Goal: Transaction & Acquisition: Purchase product/service

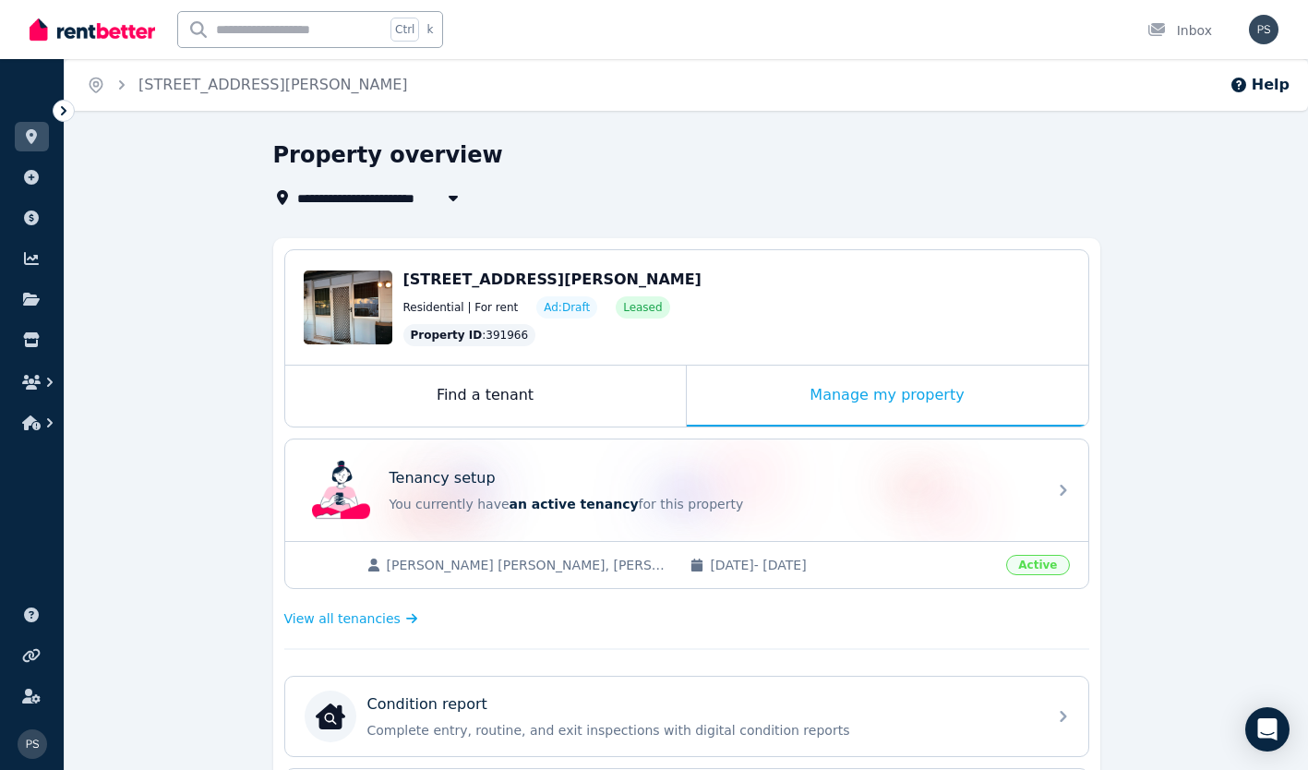
click at [1212, 461] on div "**********" at bounding box center [686, 766] width 1243 height 1252
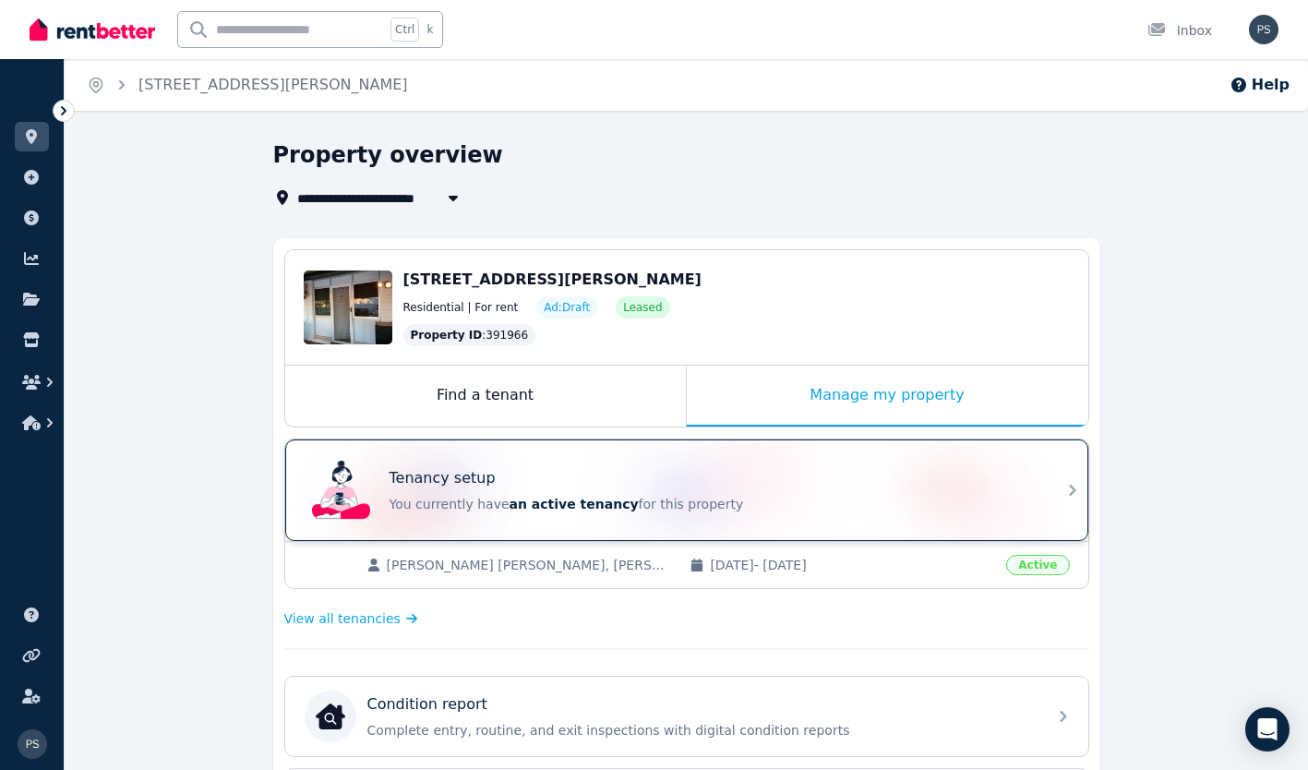
click at [1029, 484] on div "Tenancy setup" at bounding box center [712, 478] width 646 height 22
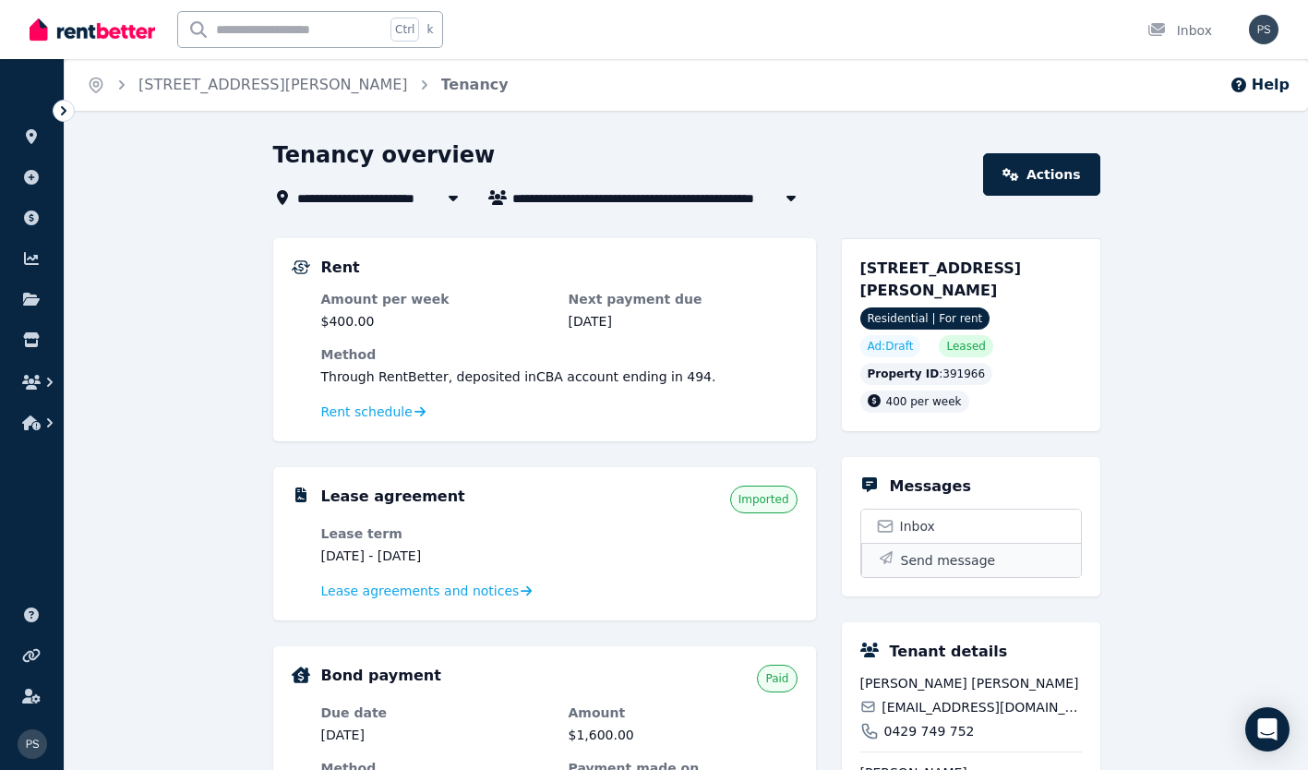
click at [925, 555] on span "Send message" at bounding box center [948, 560] width 95 height 18
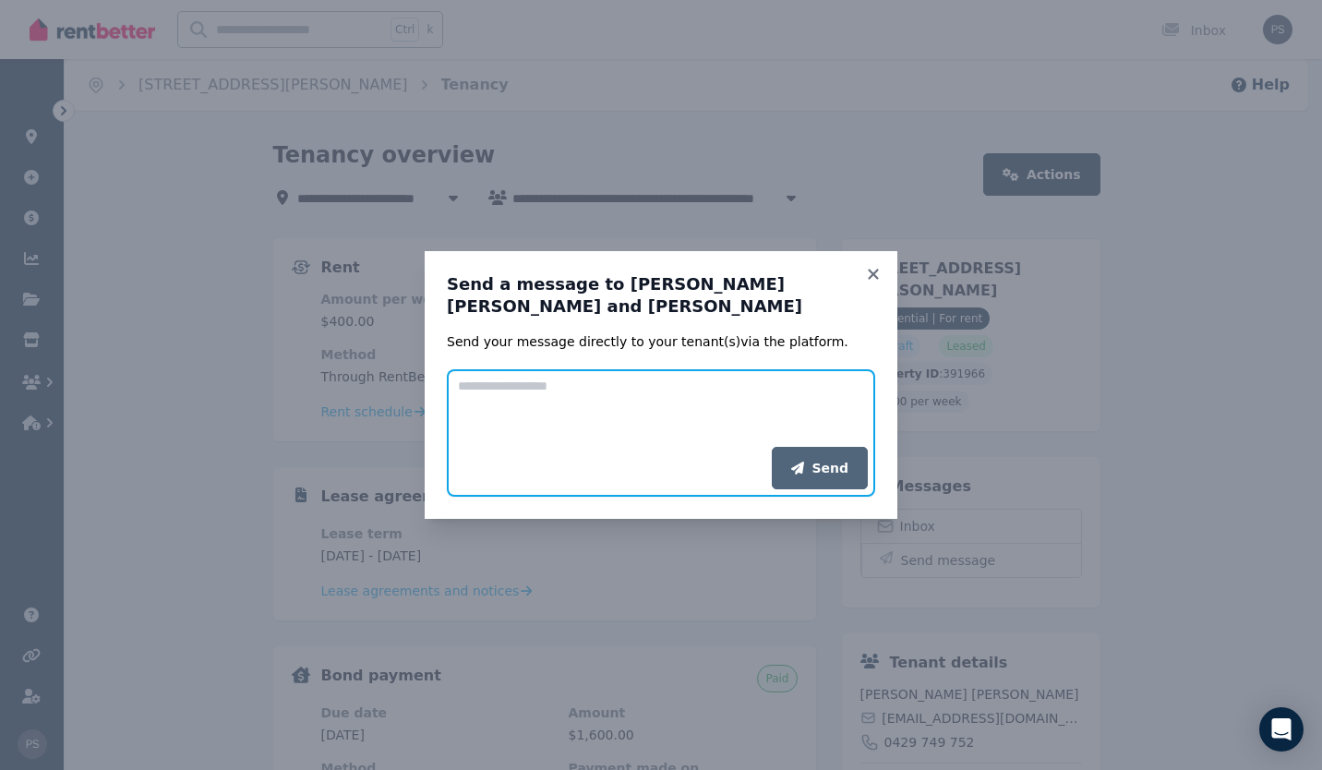
click at [556, 404] on textarea "Add your message" at bounding box center [661, 408] width 428 height 78
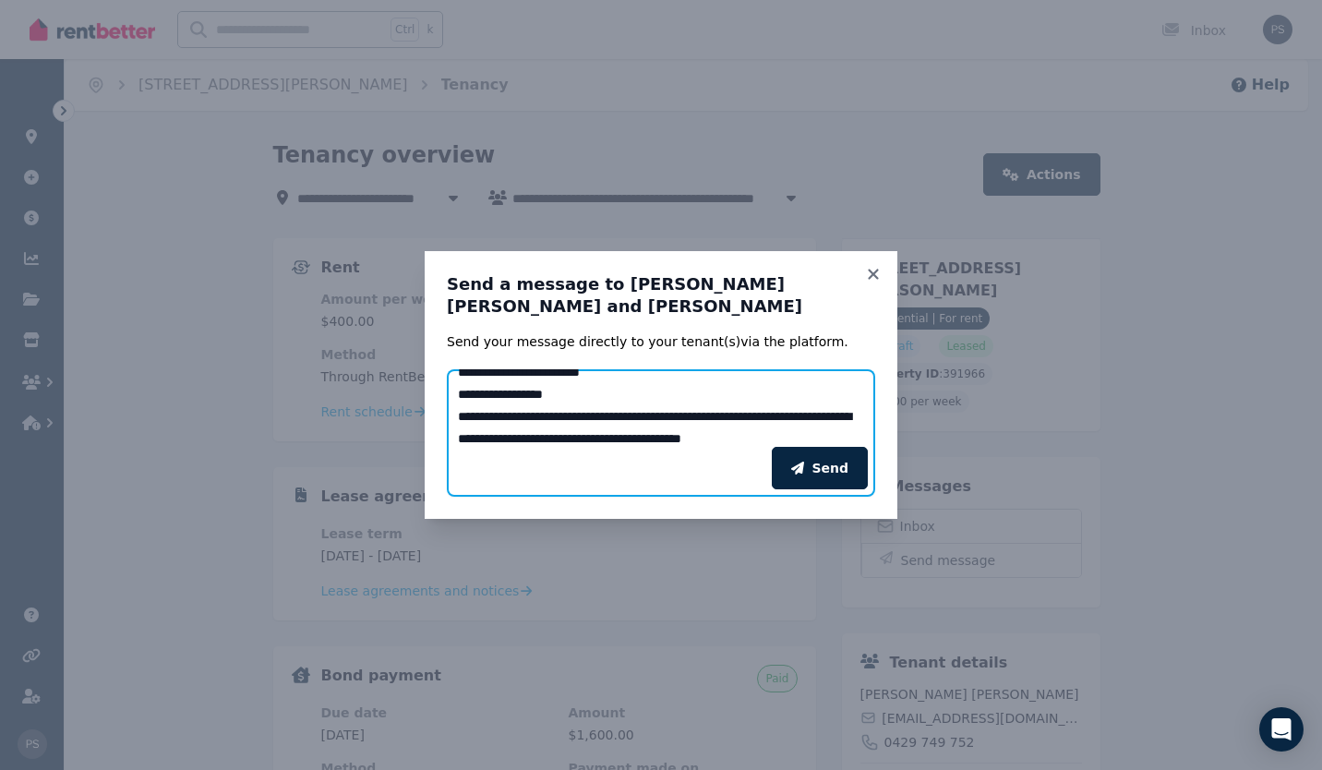
scroll to position [36, 0]
click at [755, 435] on textarea "**********" at bounding box center [661, 408] width 428 height 78
click at [768, 433] on textarea "**********" at bounding box center [661, 408] width 428 height 78
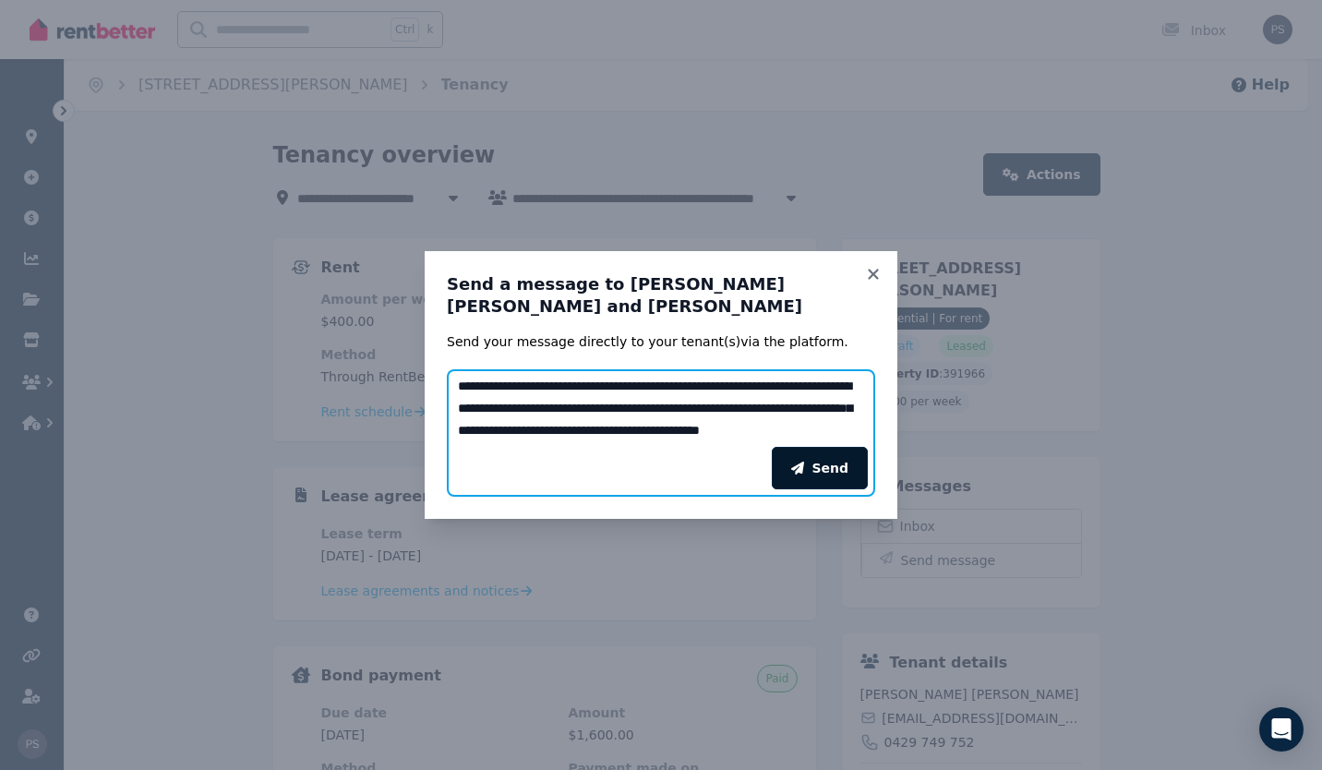
type textarea "**********"
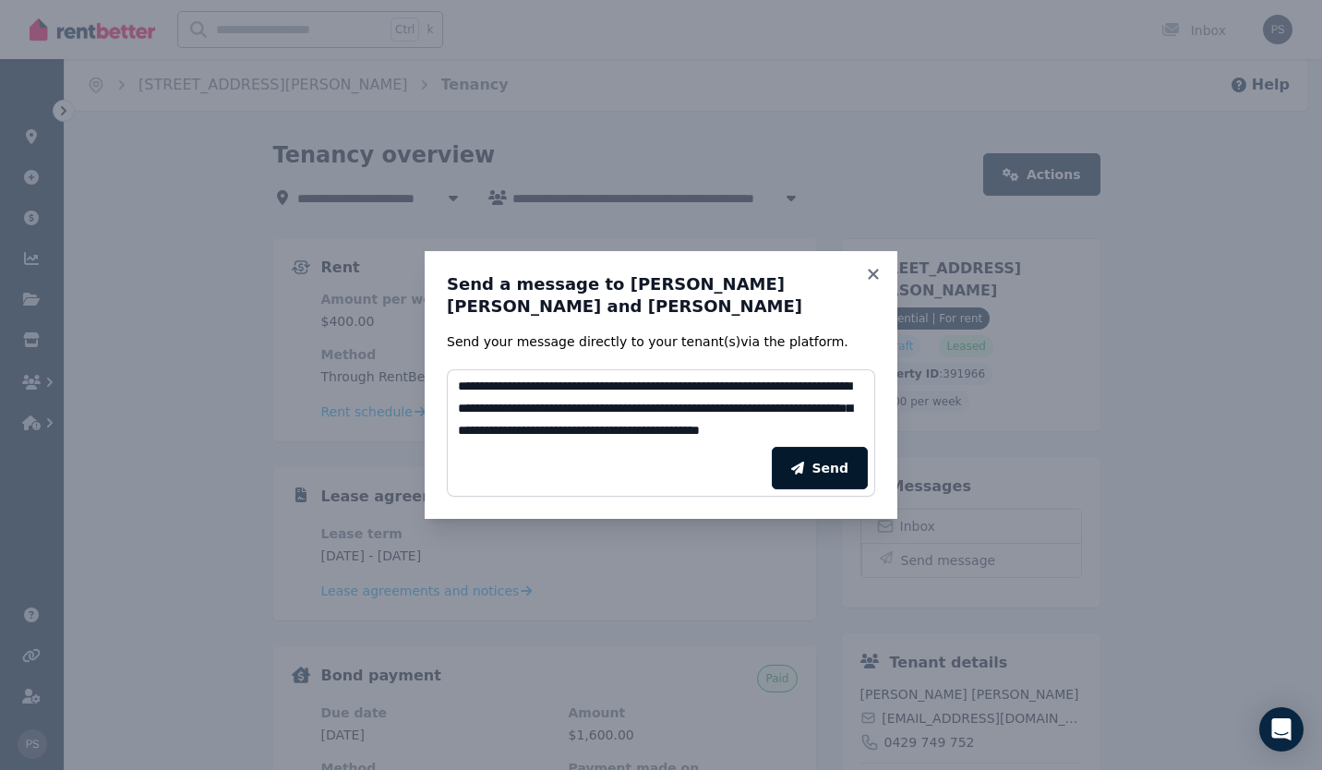
click at [825, 467] on button "Send" at bounding box center [820, 468] width 96 height 42
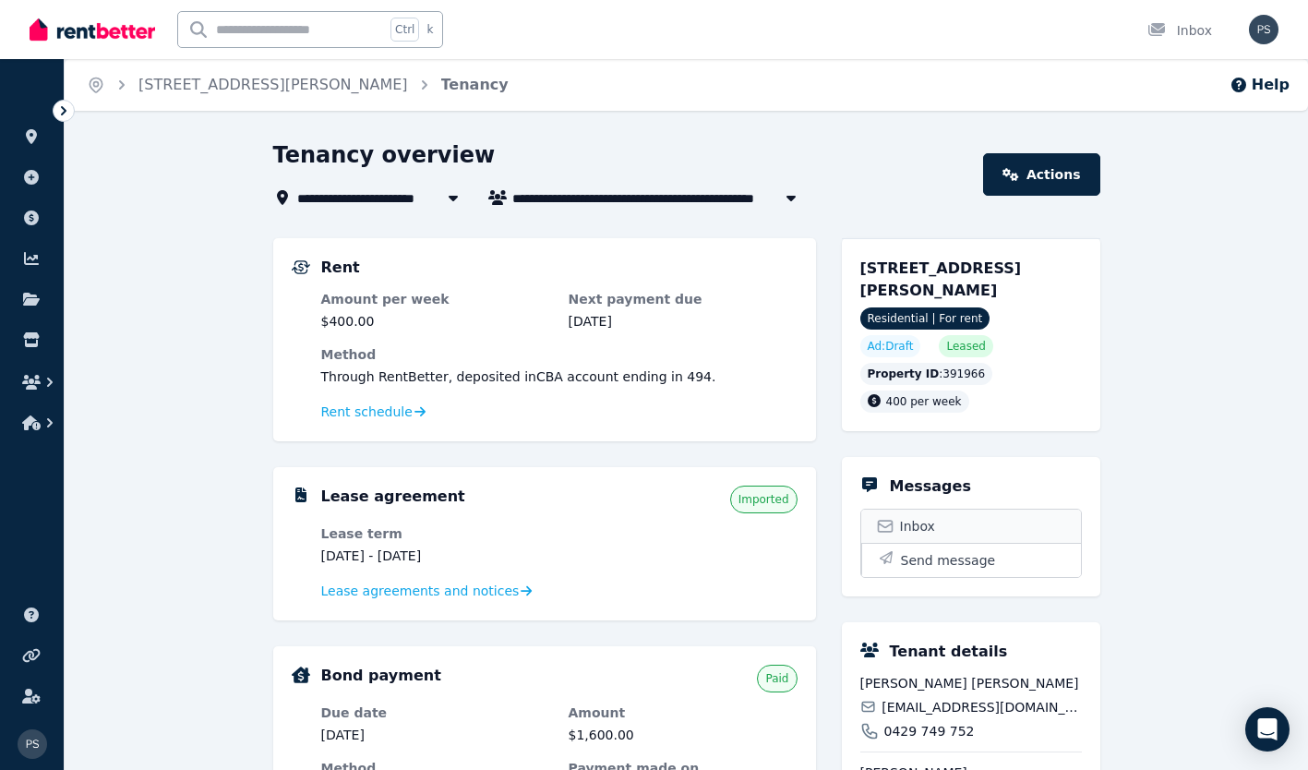
click at [892, 518] on icon at bounding box center [885, 526] width 18 height 18
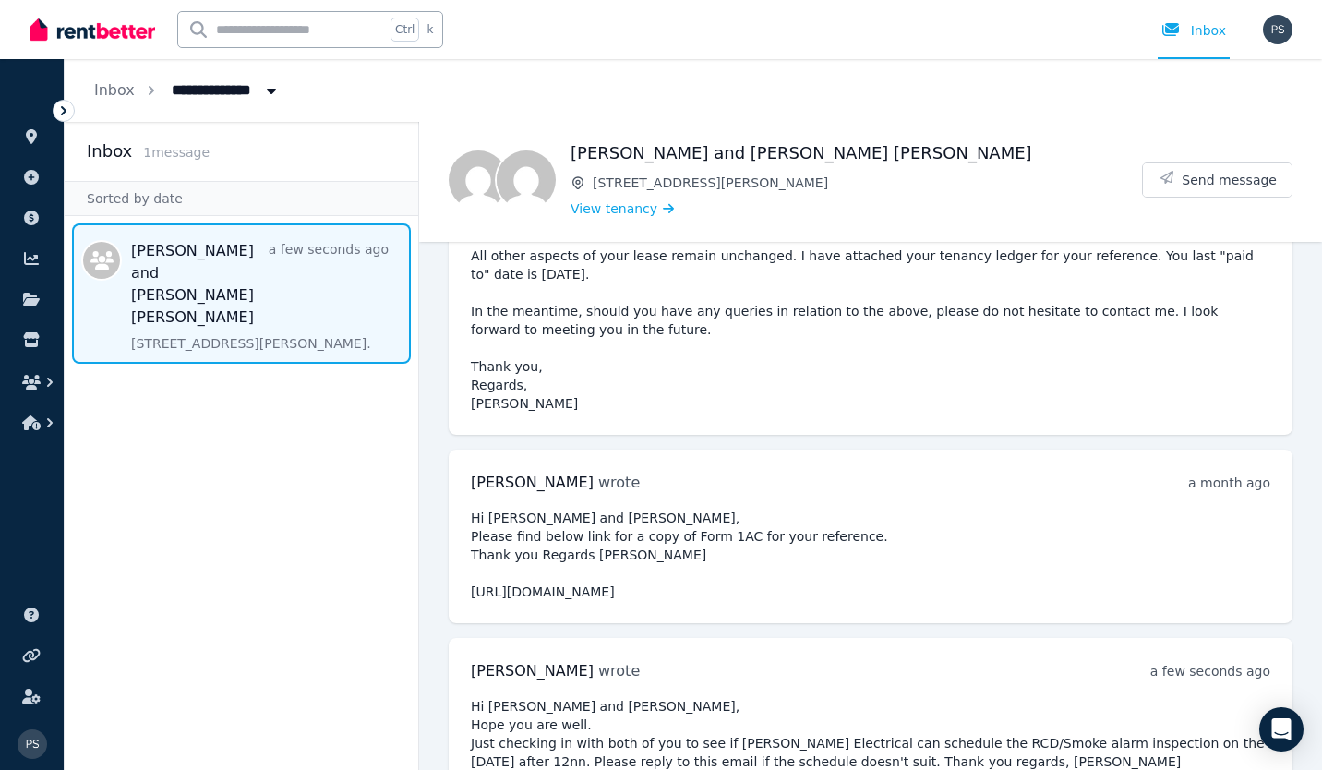
scroll to position [329, 0]
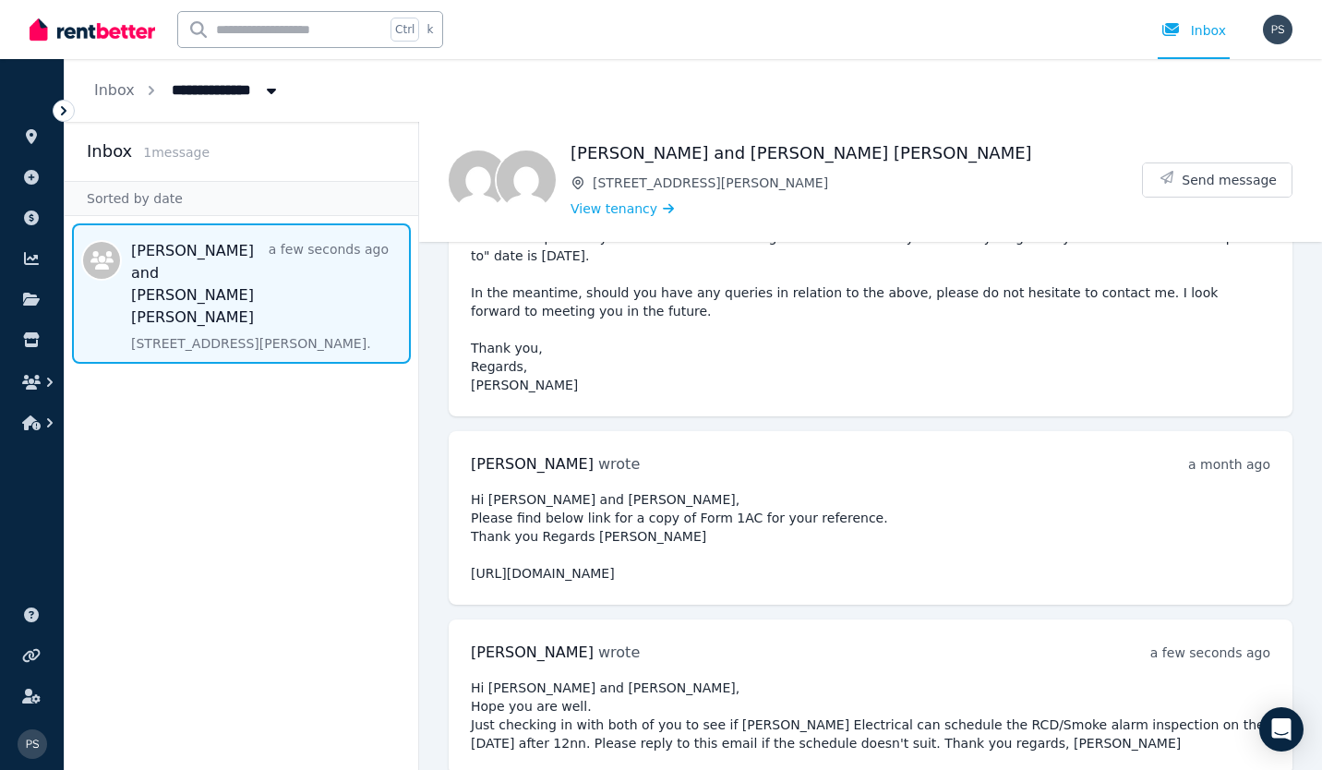
click at [773, 298] on pre "Dear Bernard & Cherrilyn, Please be advised that I have taken over the manageme…" at bounding box center [870, 191] width 799 height 406
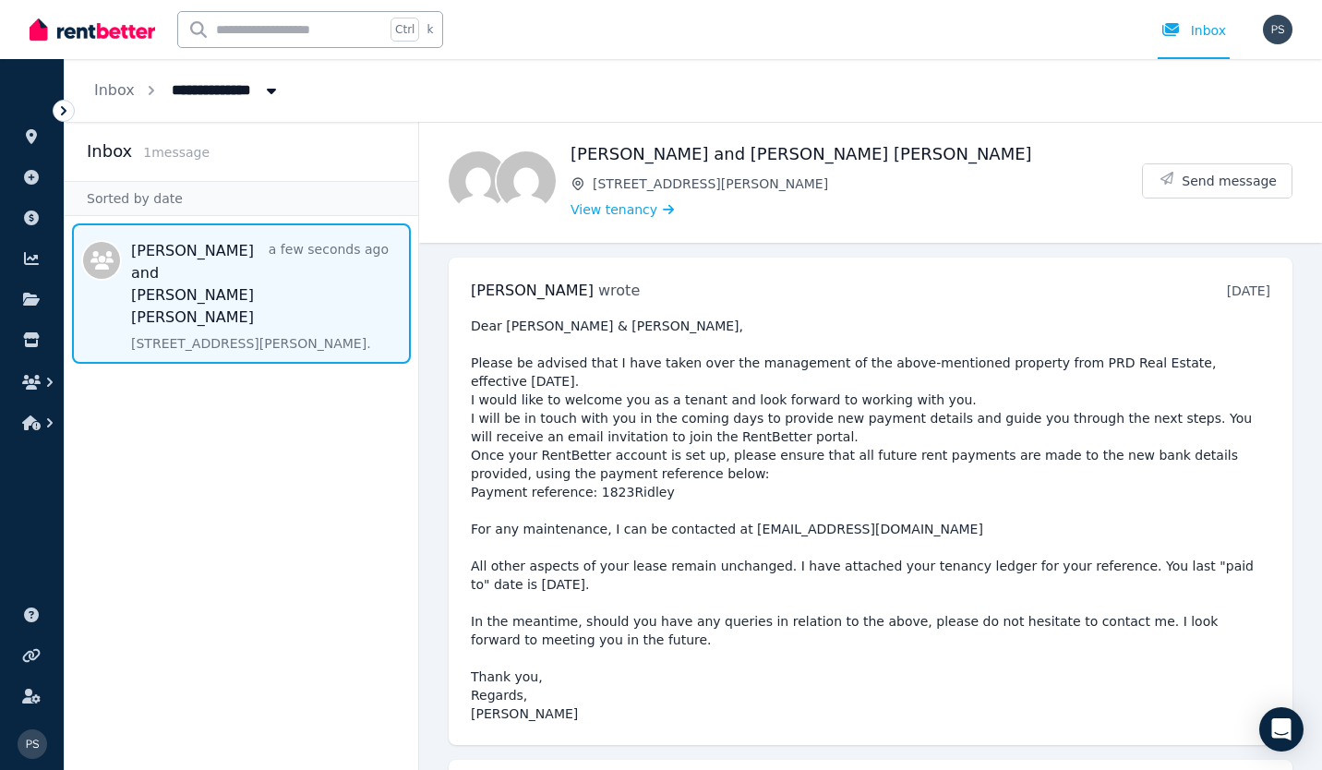
scroll to position [1, 0]
click at [237, 269] on span "Message list" at bounding box center [241, 293] width 353 height 140
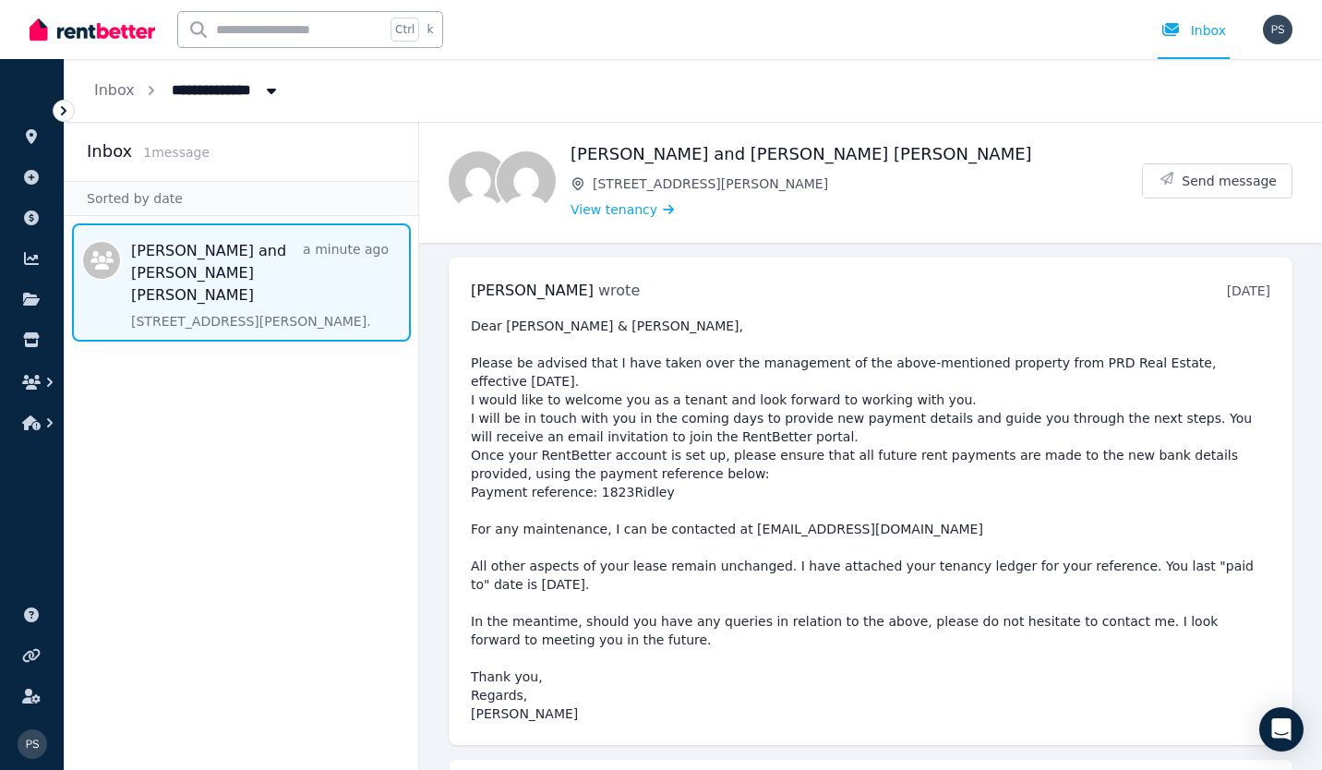
click at [264, 559] on aside "Inbox 1 message Sorted by date Cherrilyn Alvaran Mendoza and Bernard Dorado Nic…" at bounding box center [242, 446] width 354 height 648
click at [38, 377] on icon "button" at bounding box center [31, 382] width 18 height 15
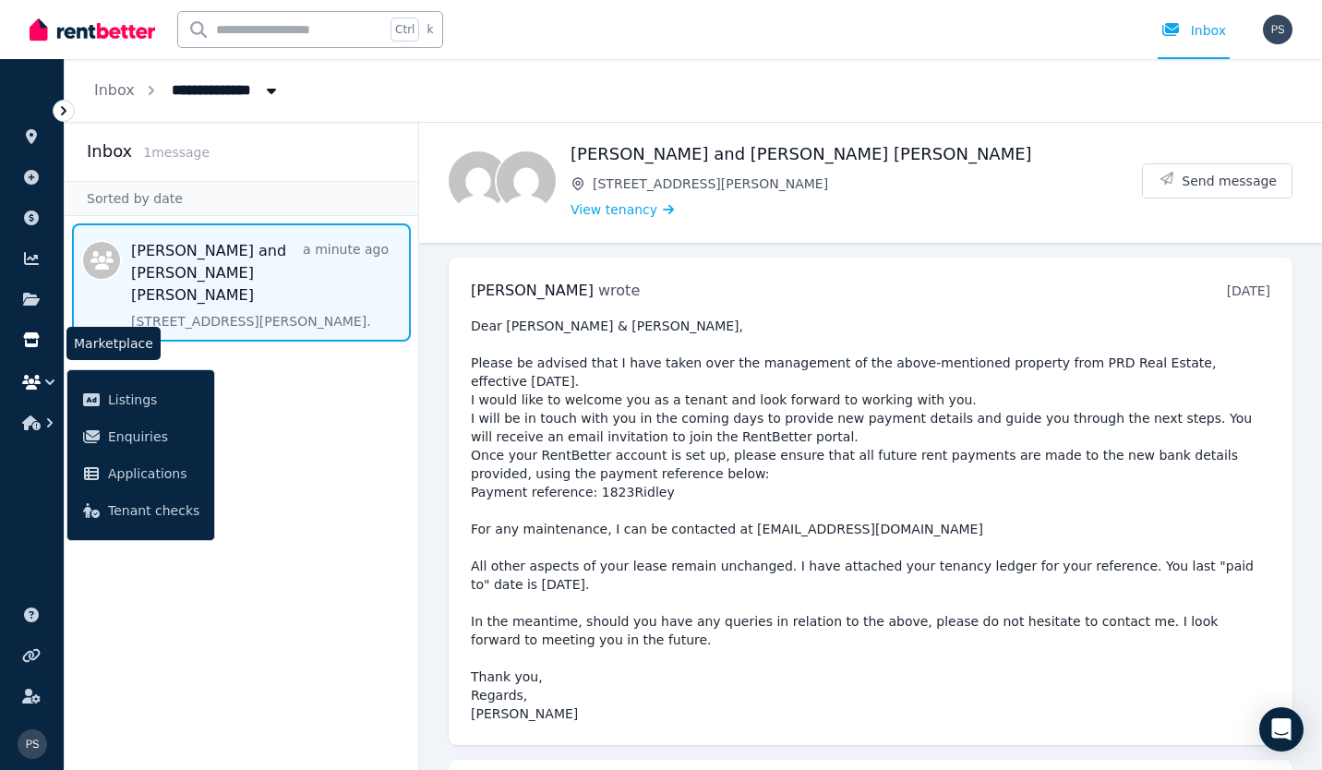
click at [29, 348] on link at bounding box center [32, 340] width 34 height 30
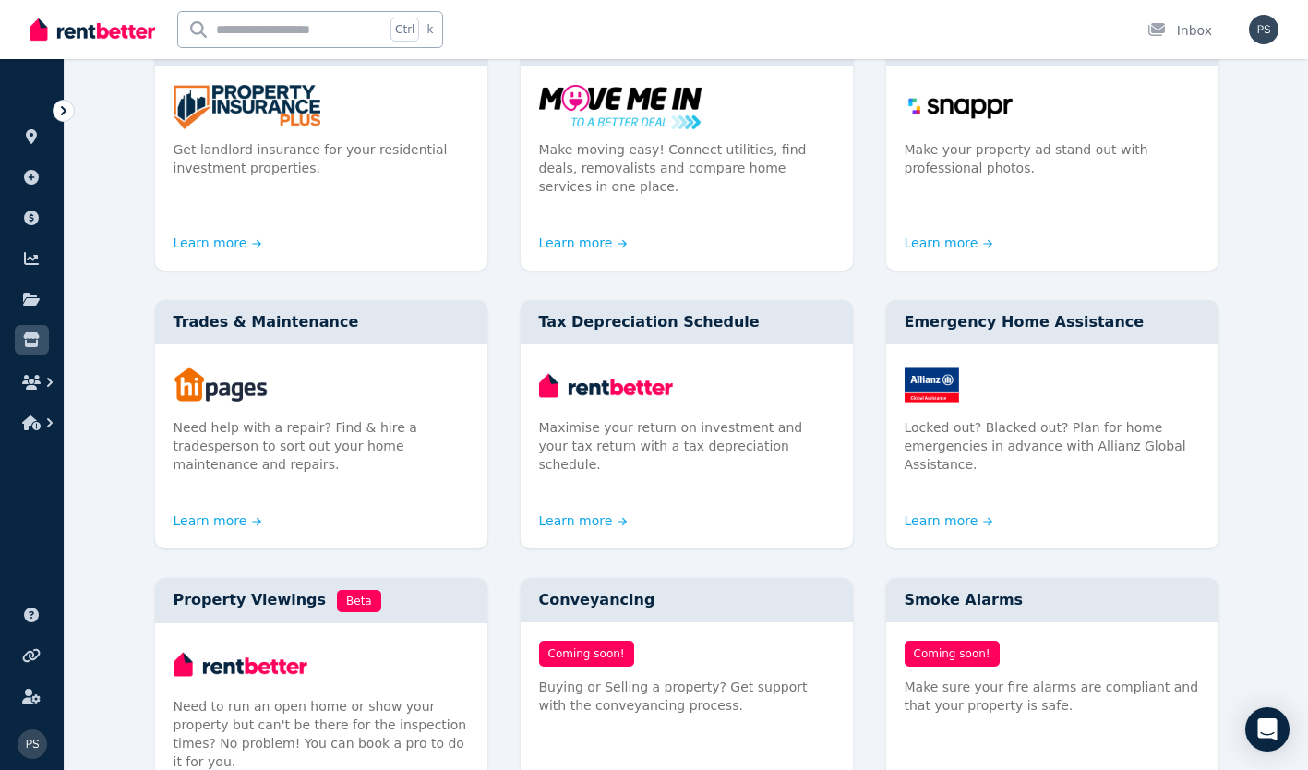
scroll to position [543, 0]
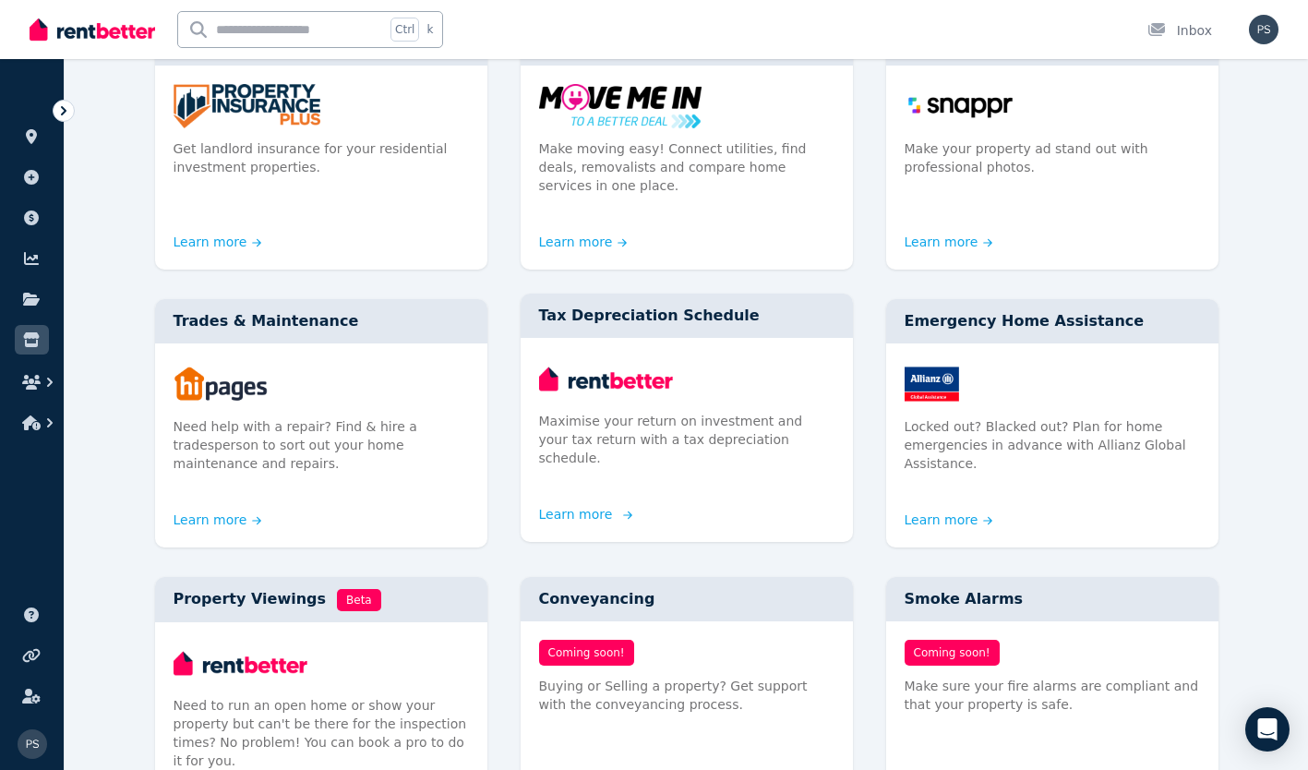
click at [629, 412] on p "Maximise your return on investment and your tax return with a tax depreciation …" at bounding box center [686, 439] width 295 height 55
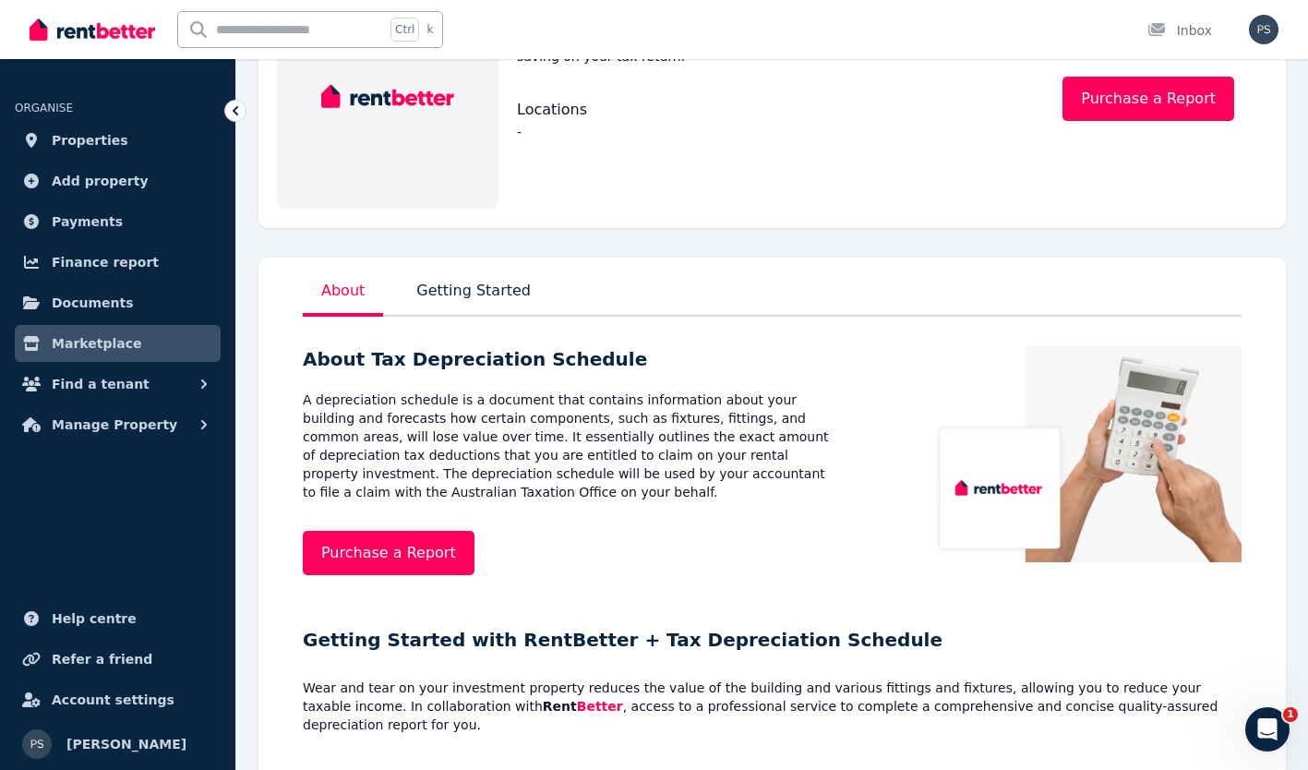
scroll to position [170, 0]
click at [328, 532] on link "Purchase a Report" at bounding box center [389, 554] width 172 height 44
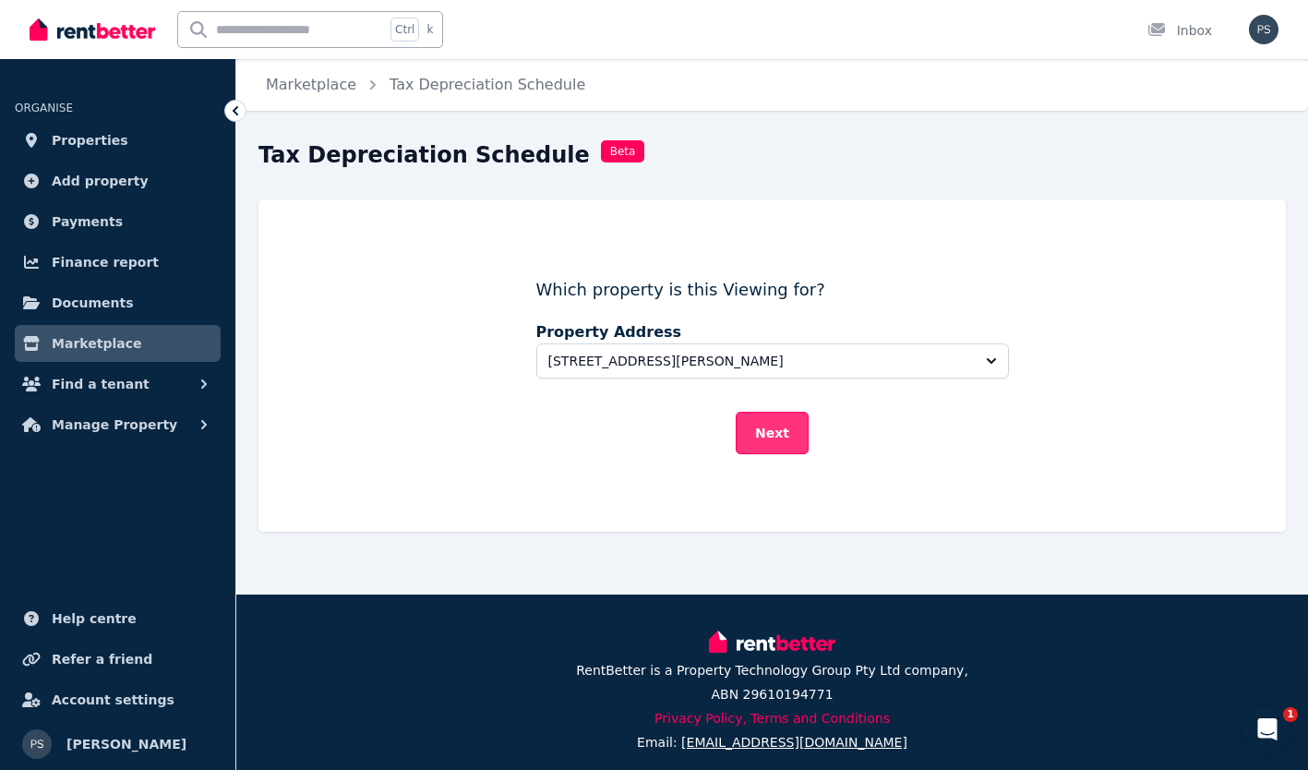
click at [785, 437] on button "Next" at bounding box center [772, 433] width 73 height 42
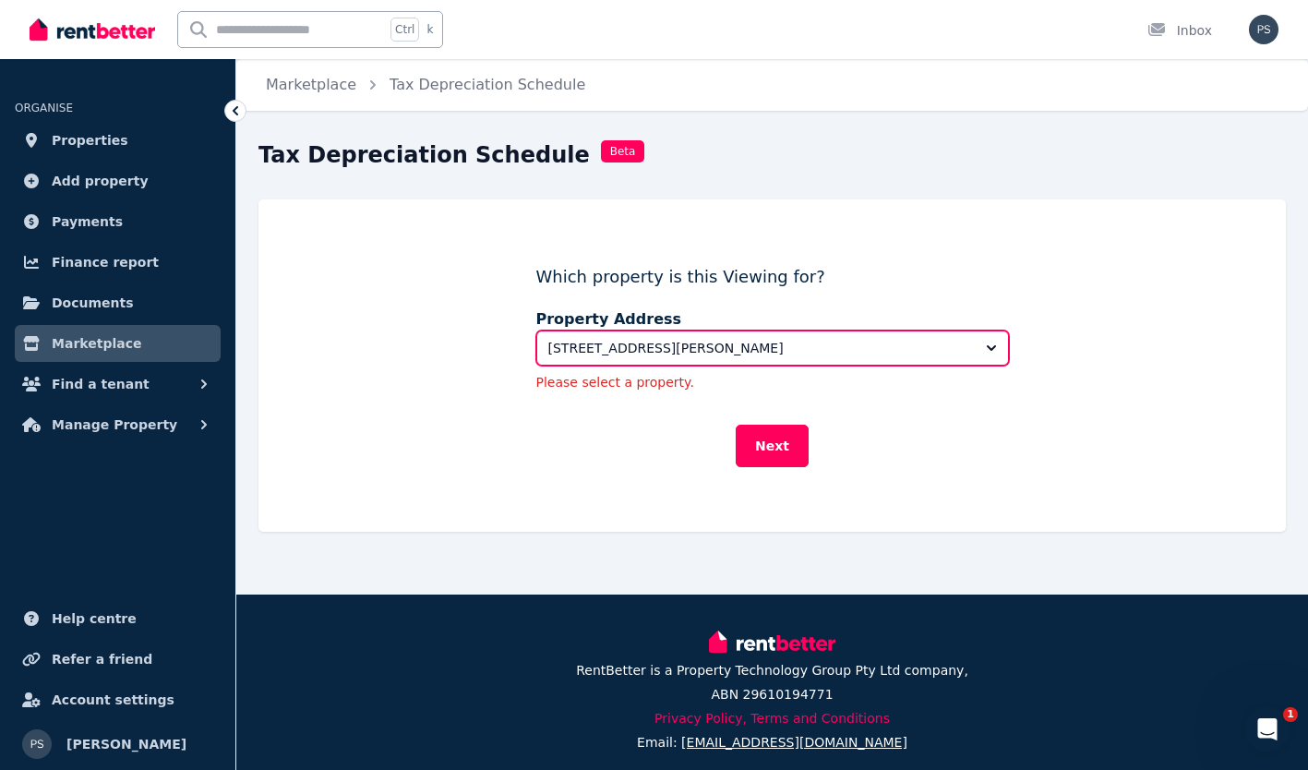
click at [752, 346] on span "18/23 Ridley St, Bulgarra" at bounding box center [759, 348] width 423 height 18
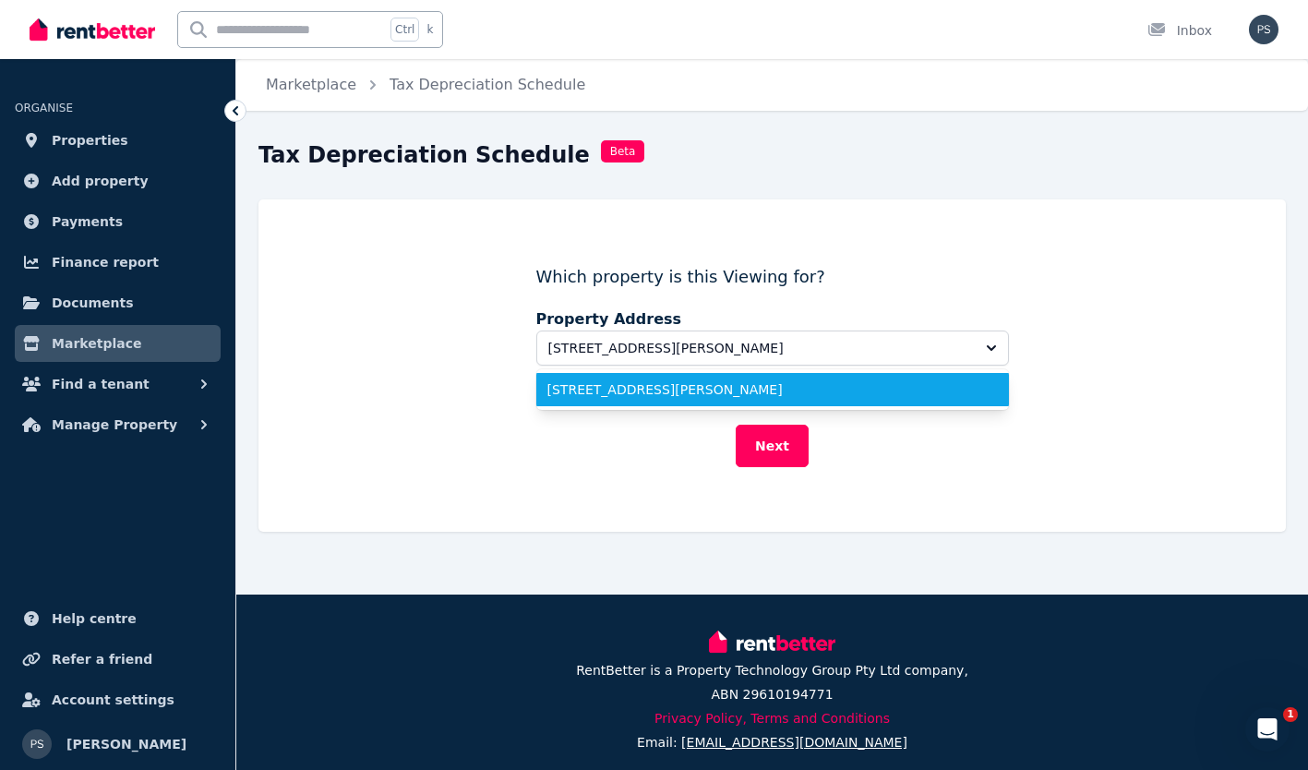
click at [696, 400] on li "18/23 Ridley St, Bulgarra" at bounding box center [772, 389] width 473 height 33
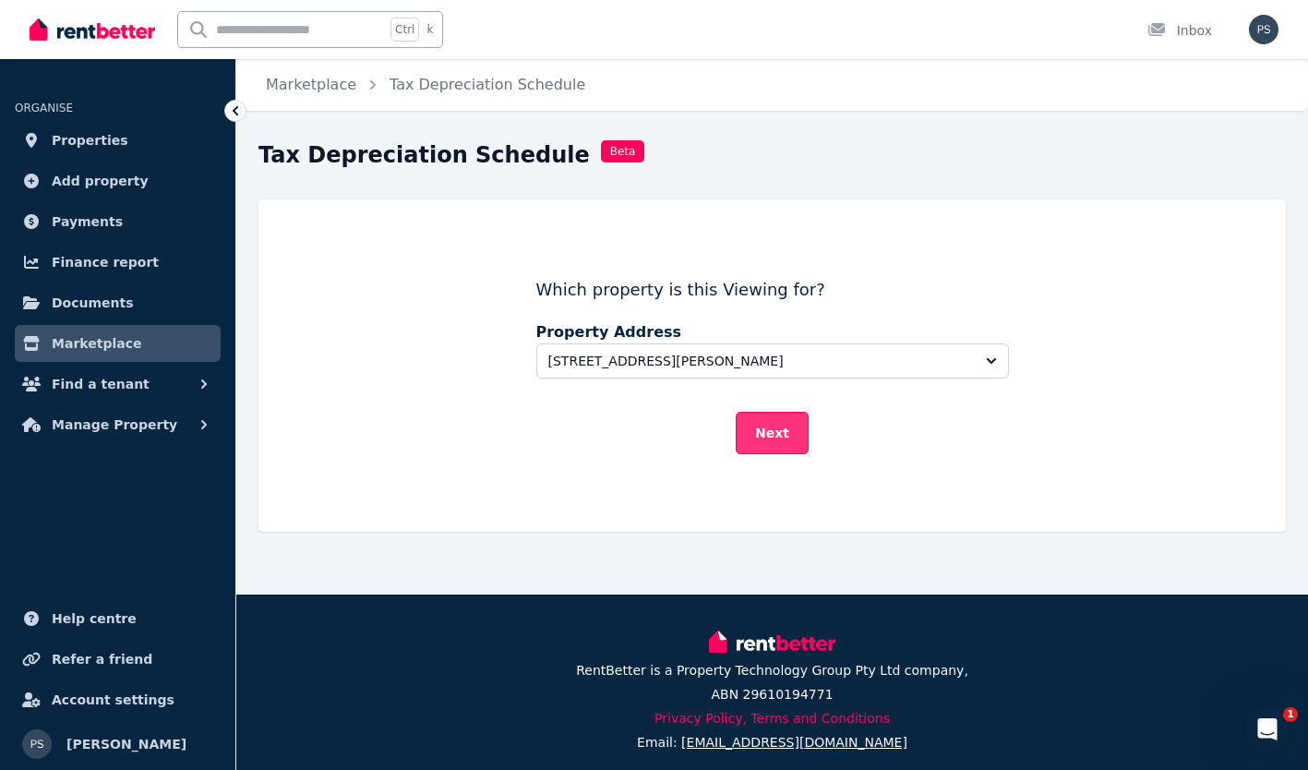
click at [762, 425] on button "Next" at bounding box center [772, 433] width 73 height 42
